Goal: Task Accomplishment & Management: Use online tool/utility

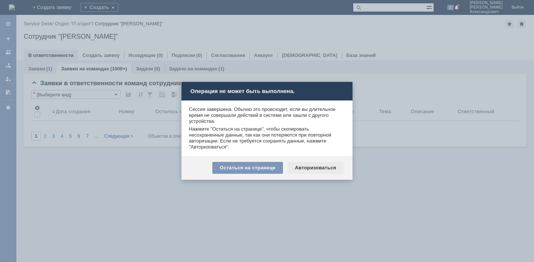
click at [313, 168] on div "Авторизоваться" at bounding box center [316, 168] width 56 height 12
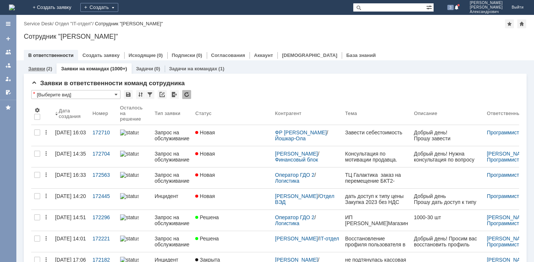
click at [37, 70] on link "Заявки" at bounding box center [36, 69] width 17 height 6
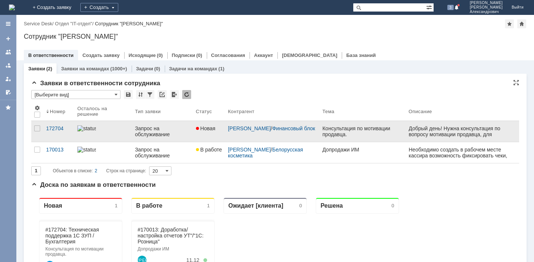
click at [357, 131] on div "Консультация по мотивации продавца." at bounding box center [363, 131] width 80 height 12
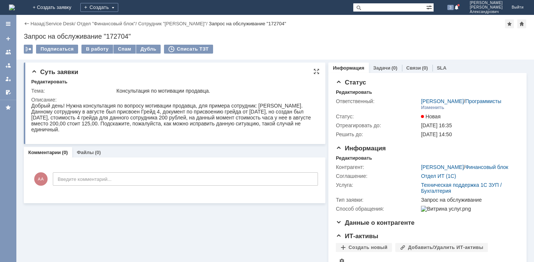
click at [67, 121] on div "Добрый день! Нужна консультация по вопросу мотивации продавца, для примера сотр…" at bounding box center [172, 118] width 282 height 30
click at [131, 119] on div "Добрый день! Нужна консультация по вопросу мотивации продавца, для примера сотр…" at bounding box center [172, 118] width 282 height 30
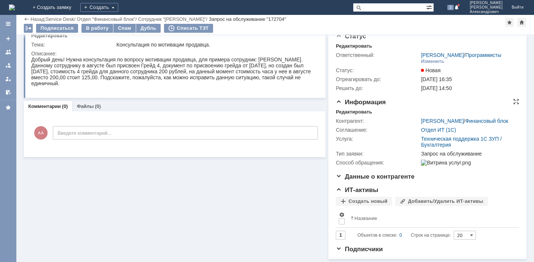
scroll to position [37, 0]
click at [336, 176] on span "Данные о контрагенте" at bounding box center [375, 176] width 79 height 7
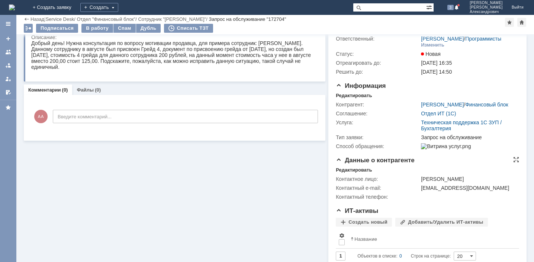
scroll to position [41, 0]
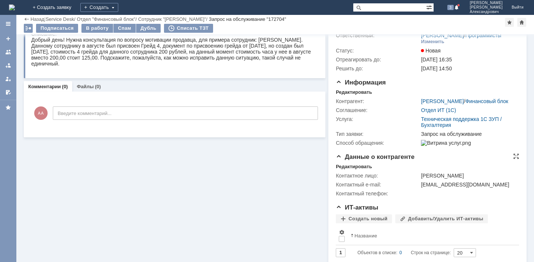
click at [336, 160] on span "Данные о контрагенте" at bounding box center [375, 156] width 79 height 7
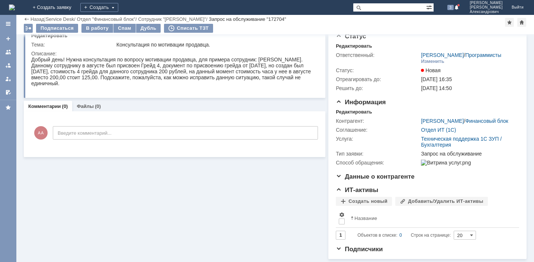
scroll to position [0, 0]
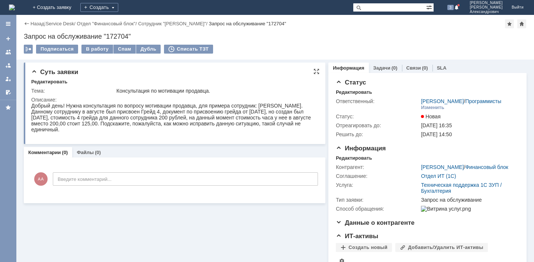
click at [173, 121] on div "Добрый день! Нужна консультация по вопросу мотивации продавца, для примера сотр…" at bounding box center [172, 118] width 282 height 30
click at [116, 35] on div "Запрос на обслуживание "172704"" at bounding box center [275, 36] width 503 height 7
drag, startPoint x: 148, startPoint y: 137, endPoint x: 110, endPoint y: 118, distance: 42.3
click at [110, 118] on div "Добрый день! Нужна консультация по вопросу мотивации продавца, для примера сотр…" at bounding box center [172, 118] width 282 height 30
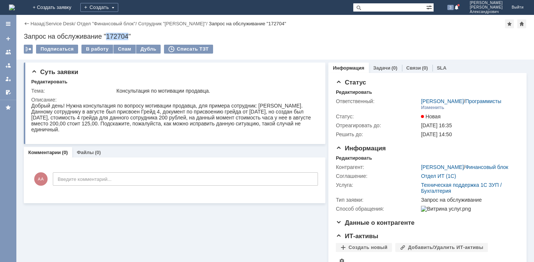
click at [116, 36] on div "Запрос на обслуживание "172704"" at bounding box center [275, 36] width 503 height 7
click at [199, 110] on div "Добрый день! Нужна консультация по вопросу мотивации продавца, для примера сотр…" at bounding box center [172, 118] width 282 height 30
click at [426, 111] on div "Изменить" at bounding box center [432, 108] width 23 height 6
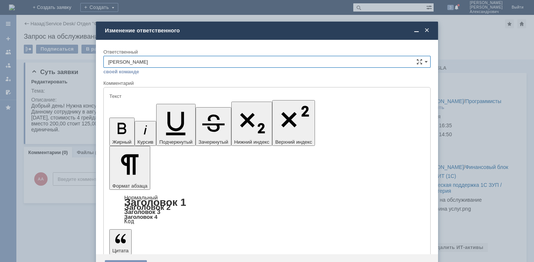
click at [424, 63] on input "Алфёров Алексей Александрович" at bounding box center [266, 62] width 327 height 12
click at [429, 30] on span at bounding box center [426, 30] width 7 height 7
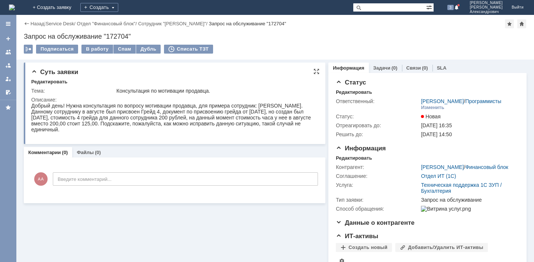
click at [215, 111] on div "Добрый день! Нужна консультация по вопросу мотивации продавца, для примера сотр…" at bounding box center [172, 118] width 282 height 30
click at [116, 37] on div "Запрос на обслуживание "172704"" at bounding box center [275, 36] width 503 height 7
click at [167, 109] on div "Добрый день! Нужна консультация по вопросу мотивации продавца, для примера сотр…" at bounding box center [172, 118] width 282 height 30
click at [106, 110] on div "Добрый день! Нужна консультация по вопросу мотивации продавца, для примера сотр…" at bounding box center [172, 118] width 282 height 30
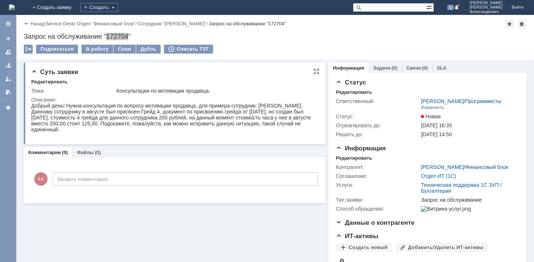
click at [171, 116] on div "Добрый день! Нужна консультация по вопросу мотивации продавца, для примера сотр…" at bounding box center [172, 118] width 282 height 30
click at [443, 128] on span "02.09.2025 16:35" at bounding box center [436, 125] width 31 height 6
drag, startPoint x: 455, startPoint y: 202, endPoint x: 419, endPoint y: 201, distance: 36.9
click at [421, 194] on div "Техническая поддержка 1С ЗУП / Бухгалтерия" at bounding box center [468, 188] width 95 height 12
copy link "Бухгалтерия"
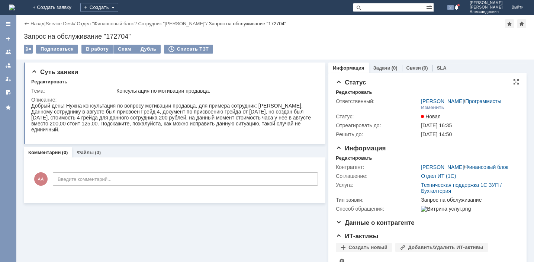
click at [495, 137] on div "20.10.2025 14:50" at bounding box center [468, 134] width 95 height 6
click at [524, 153] on div "Суть заявки Редактировать Тема: Консультация по мотивации продавца. Описание: К…" at bounding box center [275, 184] width 518 height 249
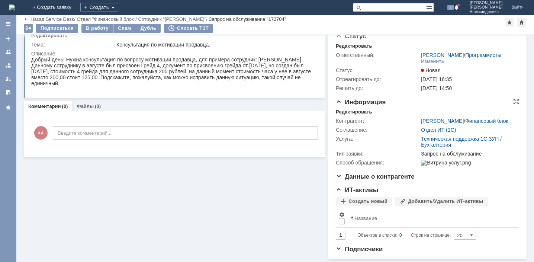
scroll to position [37, 0]
click at [337, 250] on span "Подписчики" at bounding box center [359, 249] width 47 height 7
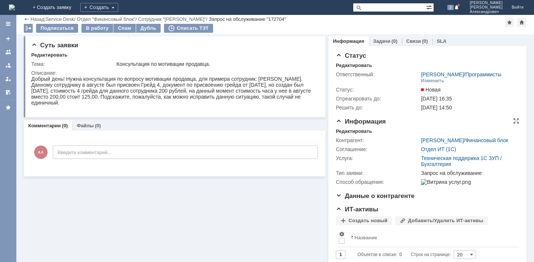
scroll to position [0, 0]
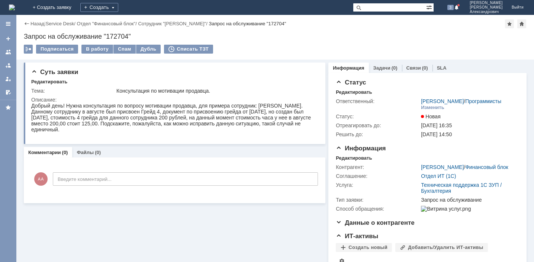
click at [374, 6] on input "text" at bounding box center [389, 7] width 73 height 9
paste input "171655"
type input "171655"
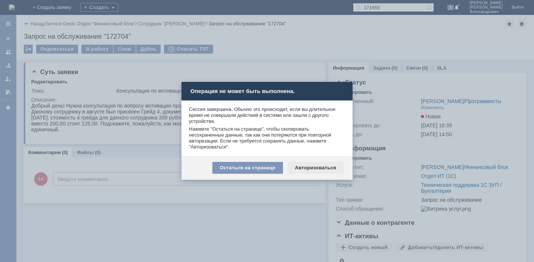
click at [320, 168] on div "Авторизоваться" at bounding box center [316, 168] width 56 height 12
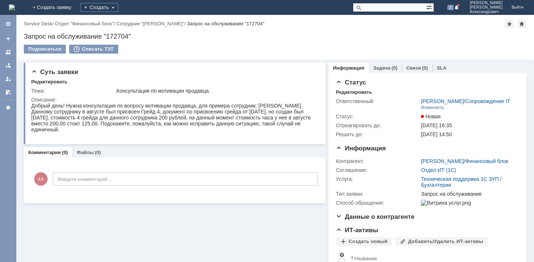
click at [378, 7] on input "text" at bounding box center [389, 7] width 73 height 9
paste input "171655"
type input "171655"
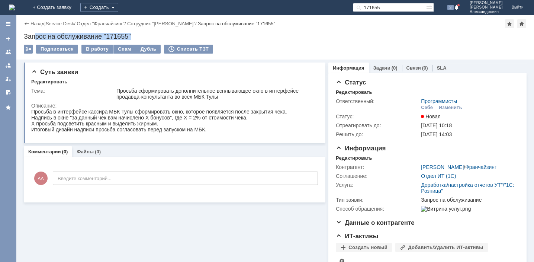
drag, startPoint x: 137, startPoint y: 36, endPoint x: 35, endPoint y: 34, distance: 102.4
click at [35, 34] on div "Запрос на обслуживание "171655"" at bounding box center [275, 36] width 503 height 7
click at [249, 48] on div "Подписаться В работу Спам Дубль Списать ТЗТ" at bounding box center [275, 53] width 503 height 16
click at [61, 25] on link "Service Desk" at bounding box center [60, 24] width 29 height 6
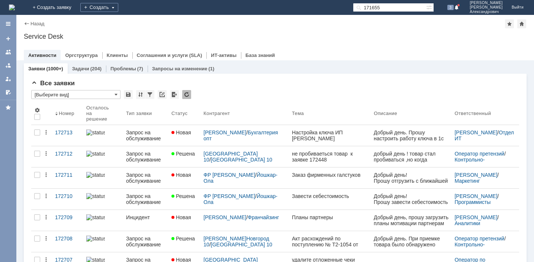
click at [412, 9] on input "171655" at bounding box center [389, 7] width 73 height 9
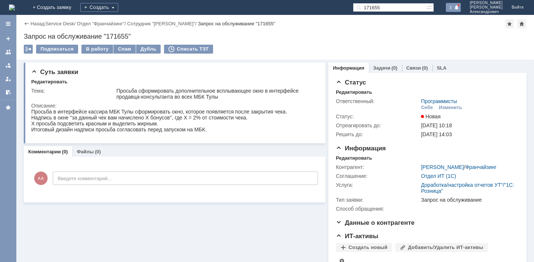
click at [460, 8] on span at bounding box center [456, 8] width 5 height 6
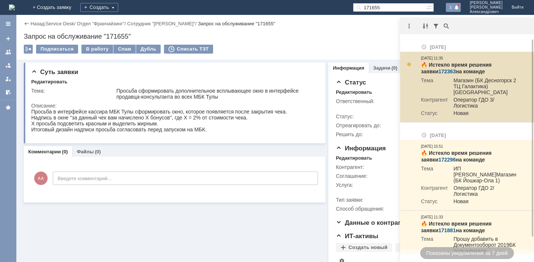
scroll to position [24, 0]
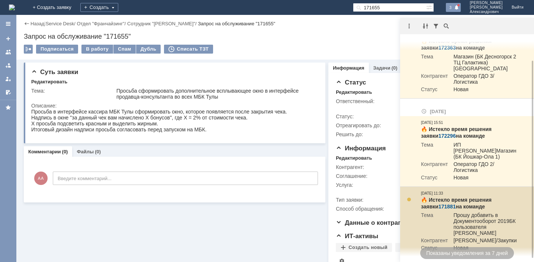
click at [459, 222] on td "Прошу добавить в Документооборот 2019БК пользователя [PERSON_NAME]" at bounding box center [483, 224] width 70 height 25
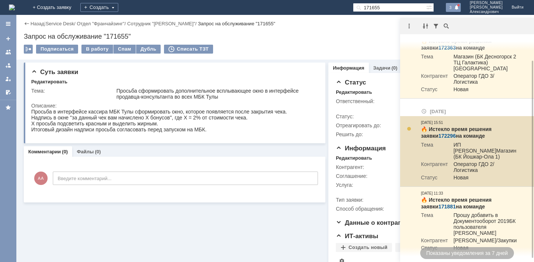
click at [460, 142] on td "ИП [PERSON_NAME]Магазин (БК Йошкар-Ола 1)" at bounding box center [483, 151] width 70 height 19
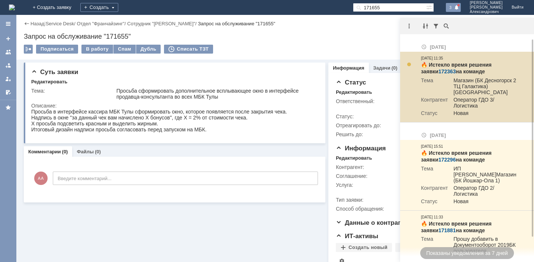
click at [454, 86] on td "Магазин (БК Десногорск 2 ТЦ Галактика) [GEOGRAPHIC_DATA]" at bounding box center [483, 86] width 70 height 19
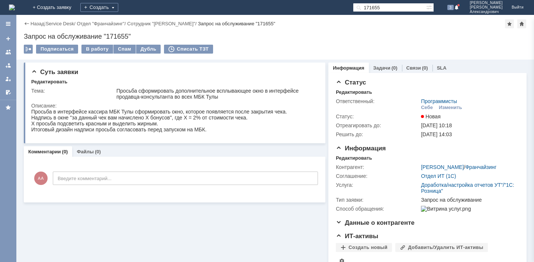
click at [250, 42] on div "Назад | Service Desk / Отдел "Франчайзинг" / Сотрудник "Шпаков Алексей" / Запро…" at bounding box center [275, 37] width 518 height 45
click at [10, 24] on div at bounding box center [8, 24] width 6 height 6
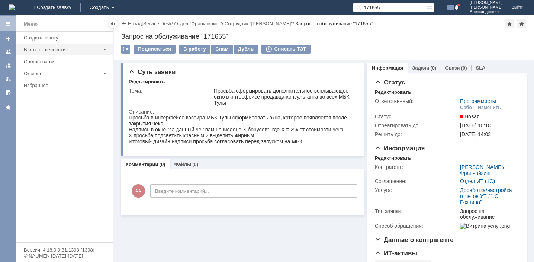
click at [57, 49] on div "В ответственности" at bounding box center [62, 50] width 77 height 6
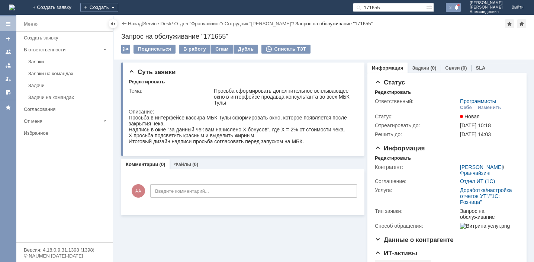
click at [458, 9] on span at bounding box center [456, 8] width 5 height 6
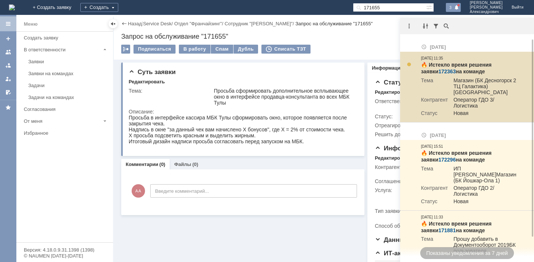
click at [439, 71] on link "172363" at bounding box center [447, 71] width 17 height 6
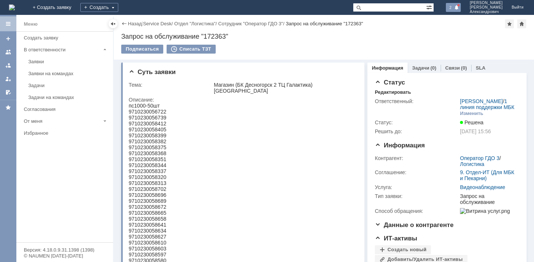
click at [459, 7] on span at bounding box center [456, 8] width 5 height 6
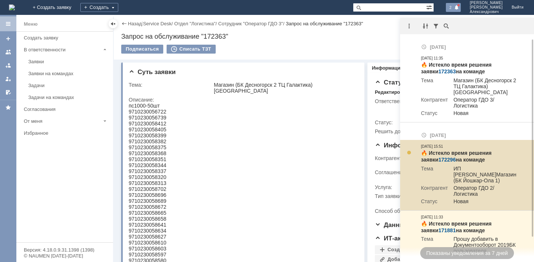
click at [439, 157] on link "172296" at bounding box center [447, 160] width 17 height 6
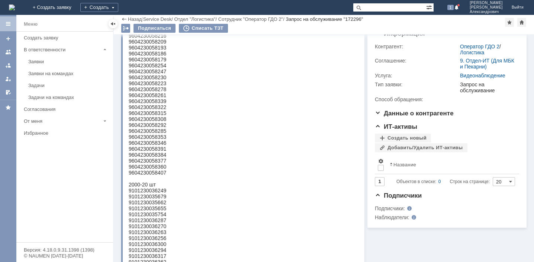
scroll to position [37, 0]
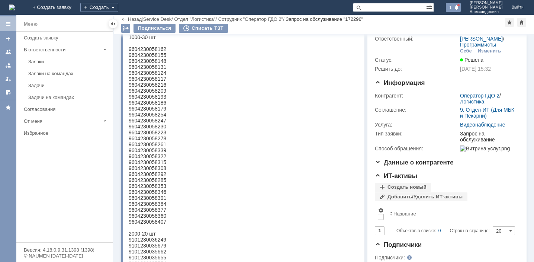
drag, startPoint x: 457, startPoint y: 5, endPoint x: 458, endPoint y: 12, distance: 6.4
click at [457, 6] on div "1" at bounding box center [453, 7] width 15 height 9
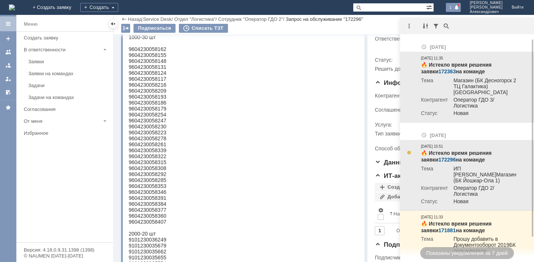
scroll to position [24, 0]
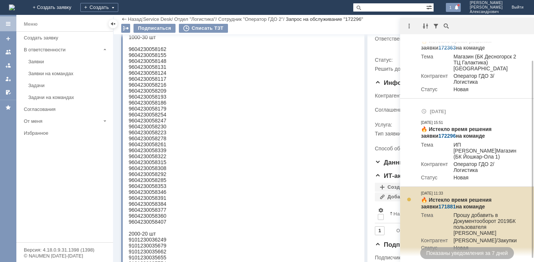
click at [439, 204] on link "171881" at bounding box center [447, 207] width 17 height 6
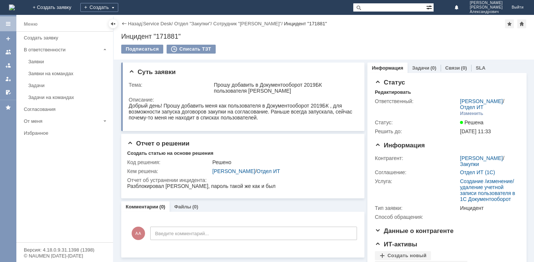
click at [432, 10] on span at bounding box center [429, 6] width 7 height 7
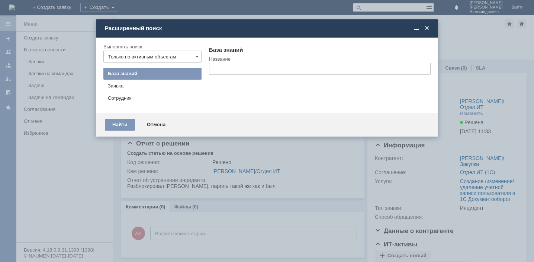
click at [424, 30] on span at bounding box center [426, 28] width 7 height 7
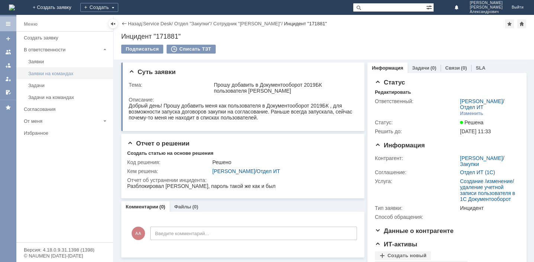
click at [64, 71] on div "Заявки на командах" at bounding box center [68, 74] width 80 height 6
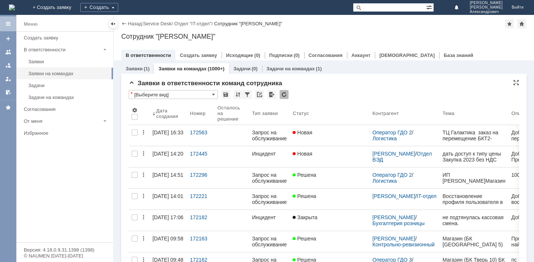
click at [211, 94] on input "[Выберите вид]" at bounding box center [173, 94] width 89 height 9
click at [336, 97] on div "*" at bounding box center [324, 95] width 391 height 10
type input "[Выберите вид]"
click at [238, 96] on div at bounding box center [238, 94] width 9 height 9
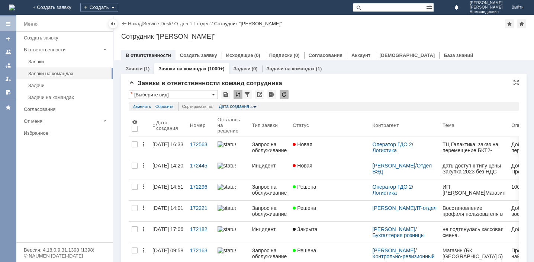
click at [213, 94] on span at bounding box center [213, 95] width 3 height 6
click at [165, 103] on div "[Выберите вид]" at bounding box center [173, 107] width 89 height 12
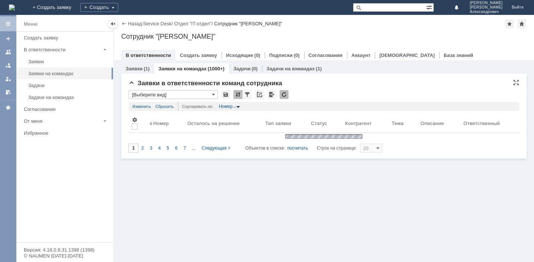
type input "[Выберите вид]"
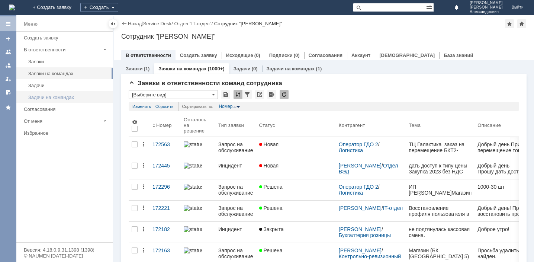
click at [48, 95] on div "Задачи на командах" at bounding box center [68, 98] width 80 height 6
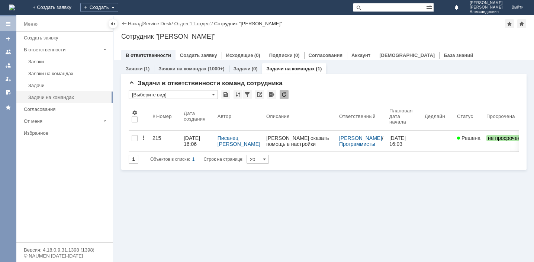
click at [199, 23] on link "Отдел "IT-отдел"" at bounding box center [192, 24] width 37 height 6
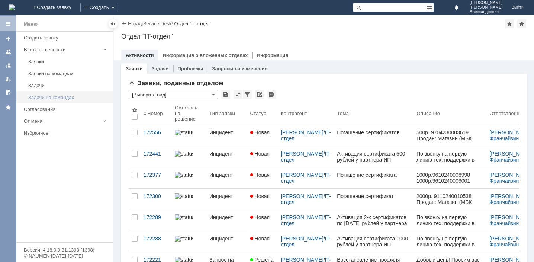
click at [64, 95] on div "Задачи на командах" at bounding box center [68, 98] width 80 height 6
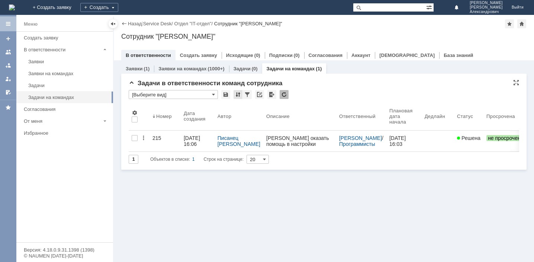
click at [237, 95] on div at bounding box center [238, 94] width 9 height 9
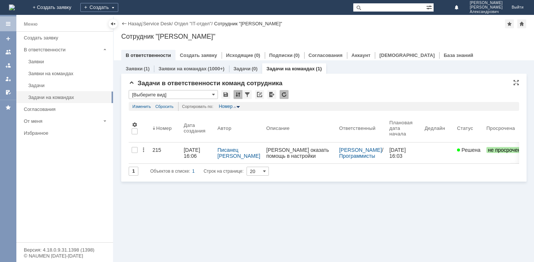
click at [237, 95] on div at bounding box center [238, 94] width 9 height 9
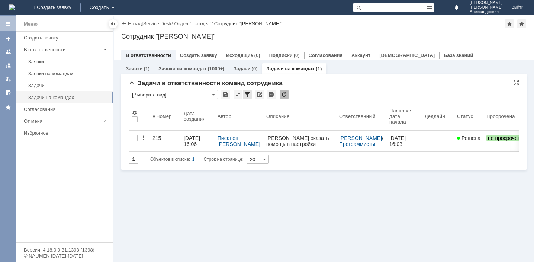
click at [245, 95] on div at bounding box center [247, 94] width 9 height 9
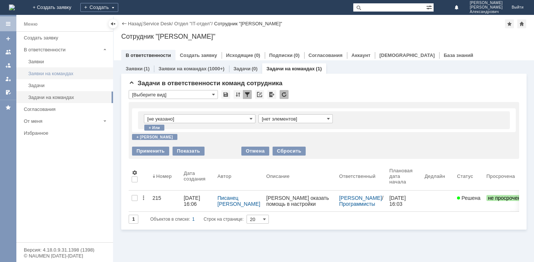
click at [70, 73] on div "Заявки на командах" at bounding box center [68, 74] width 80 height 6
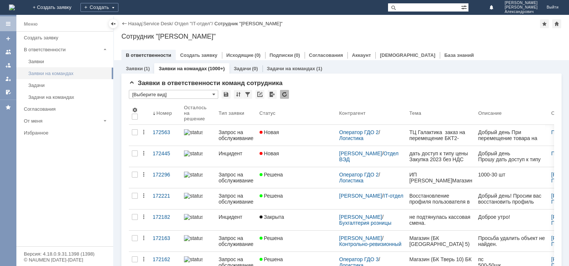
click at [44, 71] on div "Заявки на командах" at bounding box center [68, 74] width 80 height 6
click at [212, 92] on span at bounding box center [213, 95] width 3 height 6
click at [150, 109] on span "[Выберите вид]" at bounding box center [174, 107] width 80 height 6
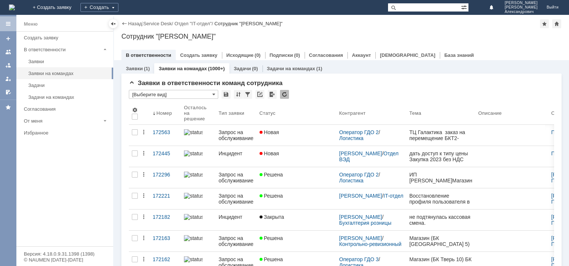
type input "[Выберите вид]"
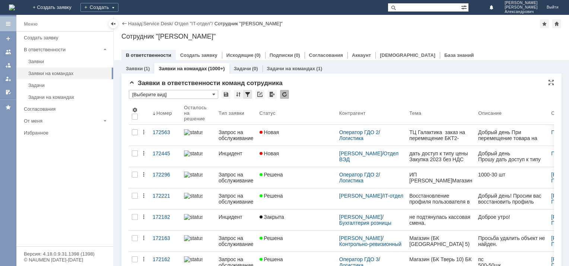
click at [245, 93] on div at bounding box center [247, 94] width 9 height 9
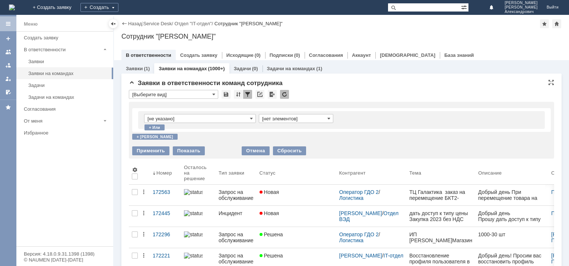
click at [249, 119] on input "[не указано]" at bounding box center [200, 118] width 112 height 9
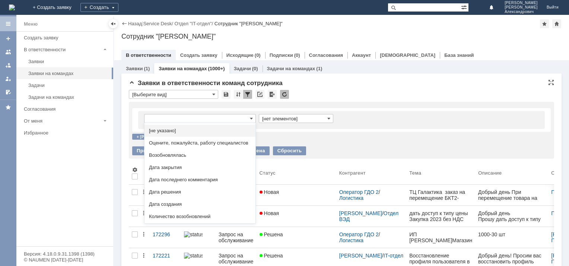
click at [368, 99] on div "* [Выберите вид]" at bounding box center [341, 95] width 425 height 10
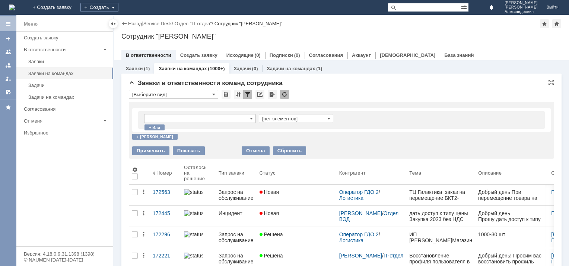
type input "[не указано]"
click at [194, 23] on link "Отдел "IT-отдел"" at bounding box center [192, 24] width 37 height 6
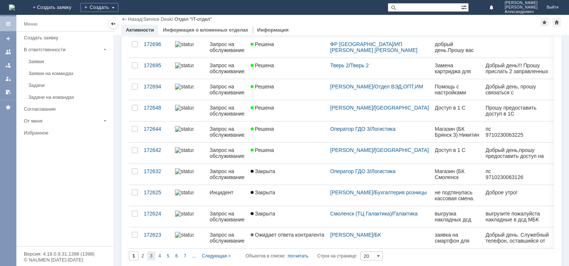
click at [150, 254] on span "3" at bounding box center [151, 256] width 3 height 5
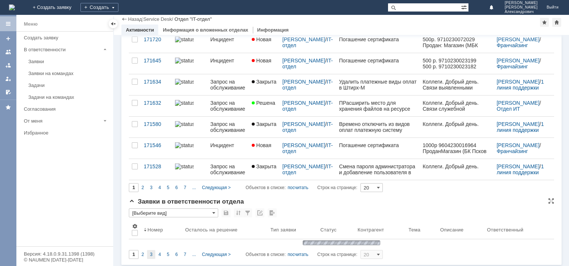
type input "3"
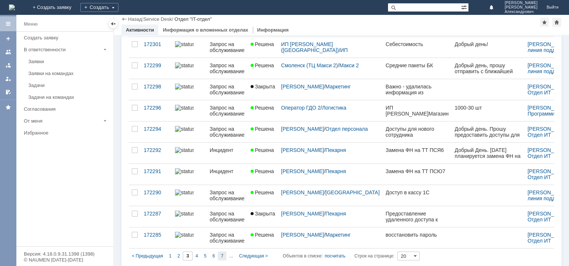
click at [223, 253] on div "7" at bounding box center [222, 256] width 9 height 9
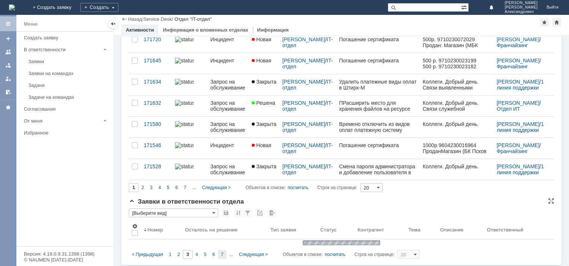
type input "7"
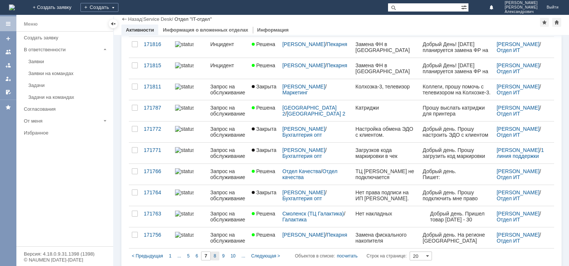
click at [214, 254] on span "8" at bounding box center [215, 256] width 3 height 5
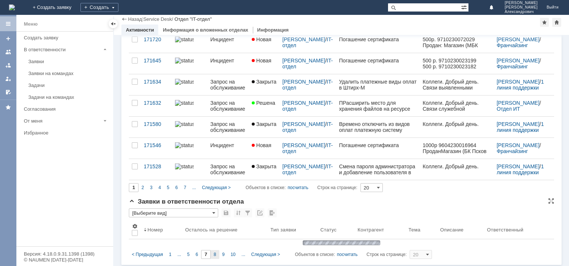
type input "8"
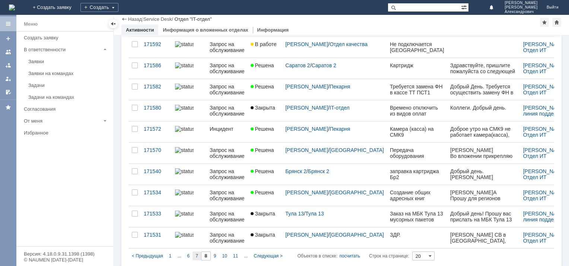
click at [195, 254] on span "7" at bounding box center [196, 256] width 3 height 5
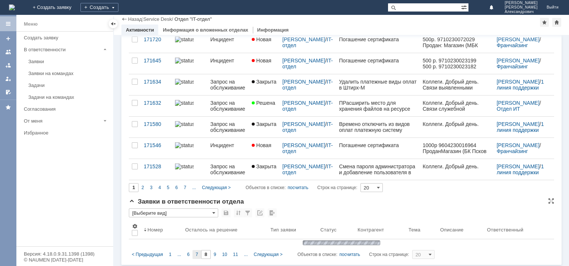
type input "7"
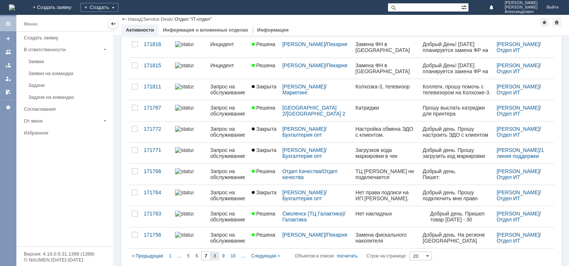
click at [214, 254] on span "8" at bounding box center [215, 256] width 3 height 5
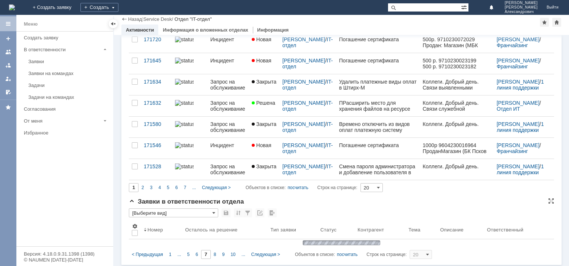
type input "8"
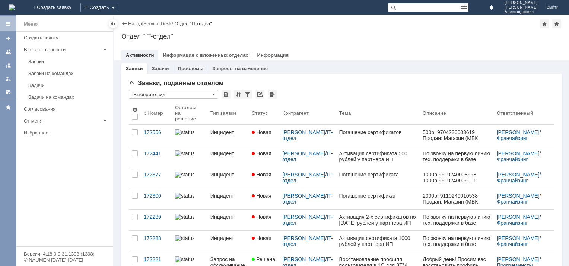
click at [411, 5] on input "text" at bounding box center [423, 7] width 73 height 9
paste input "171665"
type input "171665"
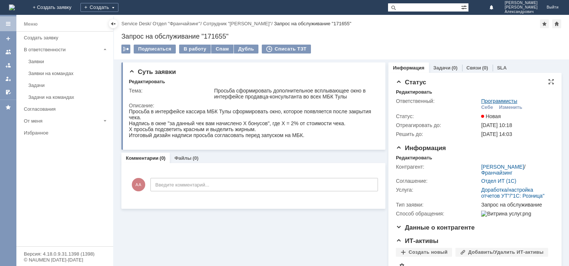
click at [485, 99] on link "Программисты" at bounding box center [499, 101] width 36 height 6
click at [10, 22] on div at bounding box center [8, 24] width 6 height 6
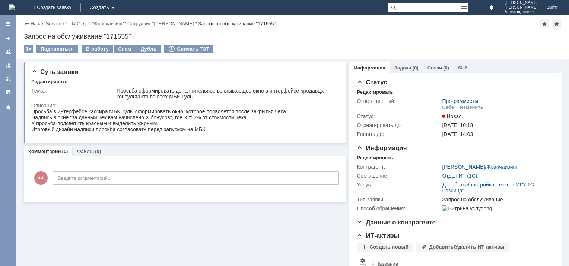
click at [15, 7] on img at bounding box center [12, 7] width 6 height 6
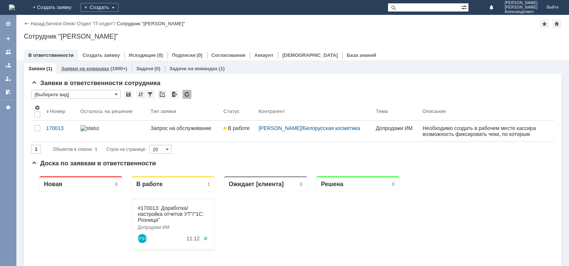
click at [100, 67] on link "Заявки на командах" at bounding box center [85, 69] width 48 height 6
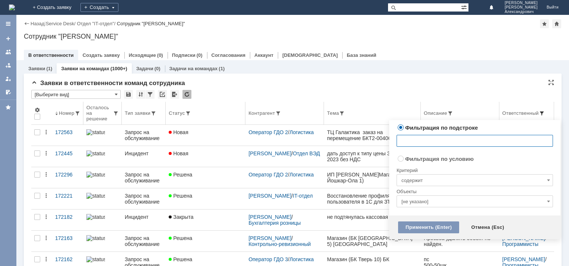
click at [538, 111] on span at bounding box center [541, 114] width 6 height 6
radio input "false"
radio input "true"
click at [492, 181] on input "содержит" at bounding box center [474, 181] width 156 height 12
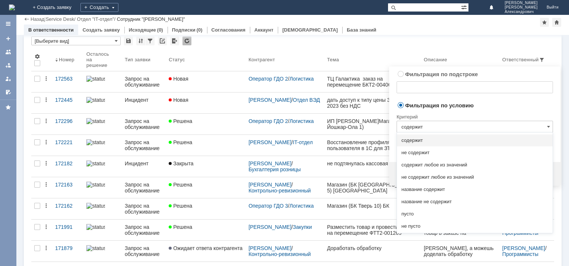
click at [487, 111] on div "Критерий" at bounding box center [474, 116] width 156 height 10
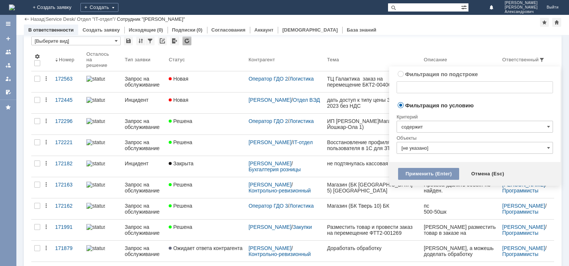
type input "содержит"
click at [476, 149] on input "[не указано]" at bounding box center [474, 148] width 156 height 12
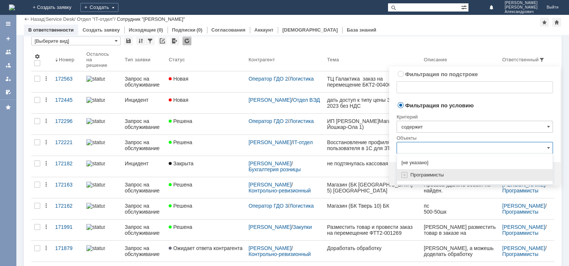
click at [439, 174] on span "Программисты" at bounding box center [426, 175] width 33 height 6
type input "Программисты"
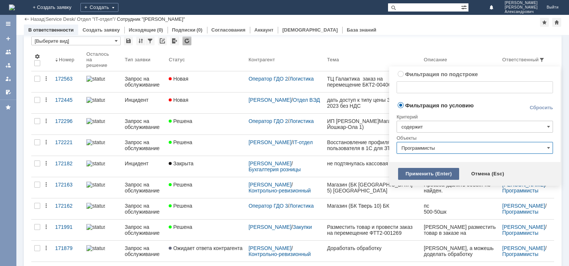
click at [437, 173] on div "Применить (Enter)" at bounding box center [428, 174] width 61 height 12
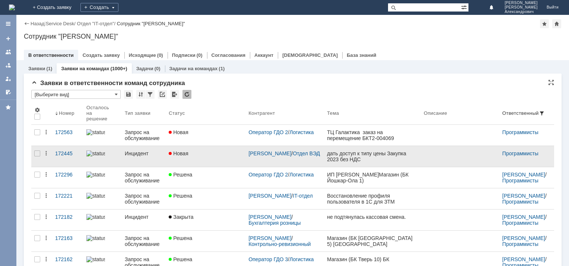
scroll to position [0, 0]
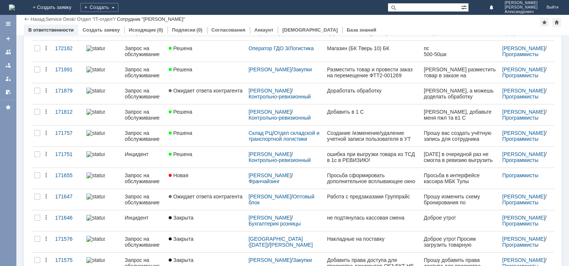
click at [6, 150] on div at bounding box center [8, 141] width 16 height 252
